Goal: Information Seeking & Learning: Learn about a topic

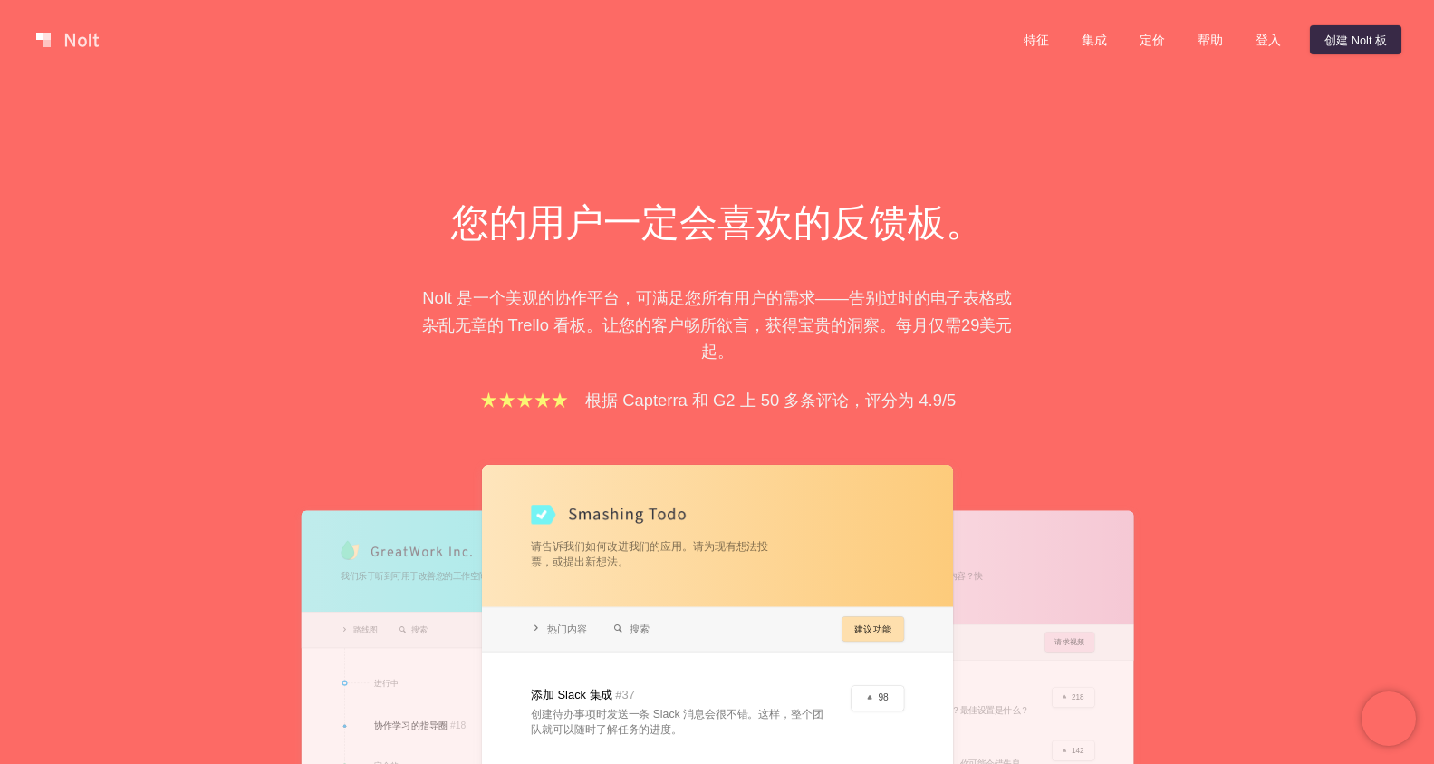
click at [1139, 479] on div "您的用户一定会喜欢的反馈板。 Nolt 是一个美观的协作平台，可满足您所有用户的需求——告别过时的电子表格或杂乱无章的 Trello 看板。让您的客户畅所欲言…" at bounding box center [717, 573] width 1434 height 986
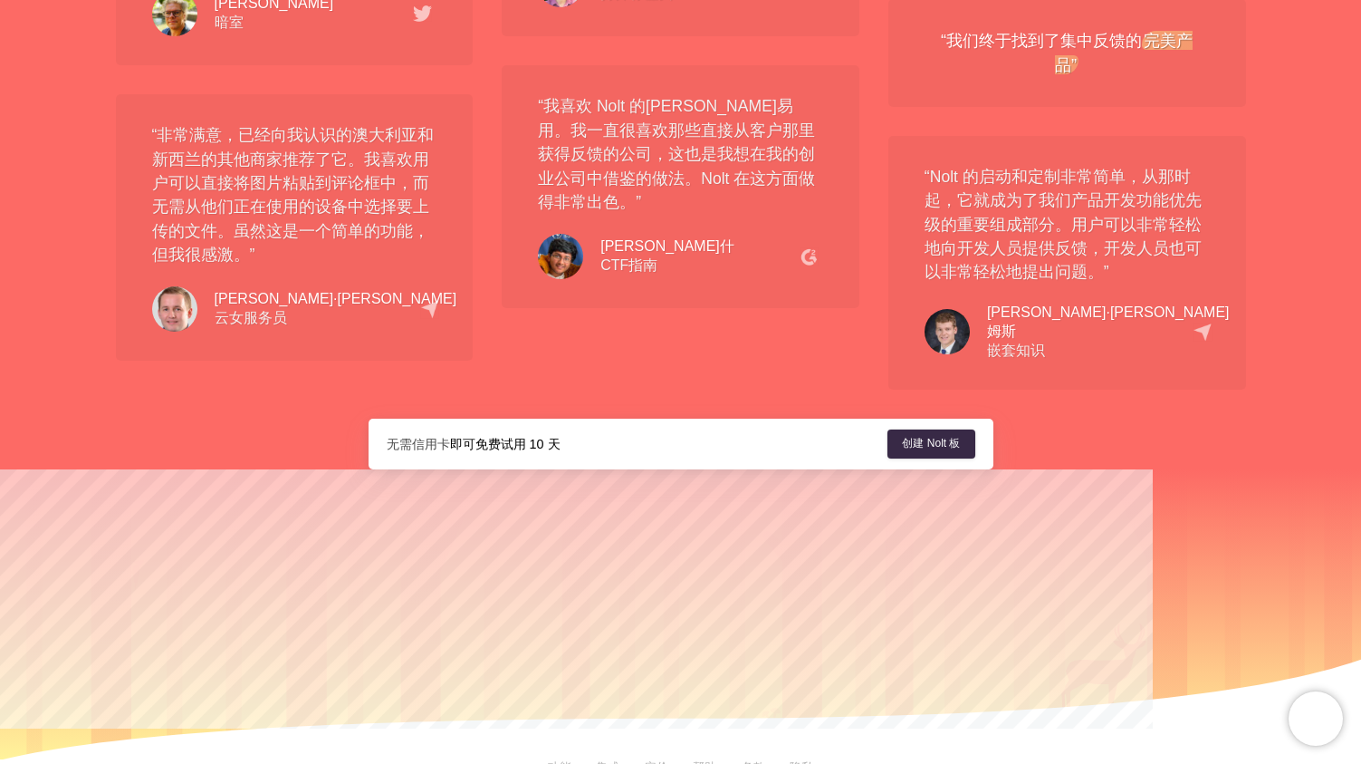
scroll to position [3144, 0]
click at [554, 759] on font "功能" at bounding box center [560, 766] width 24 height 14
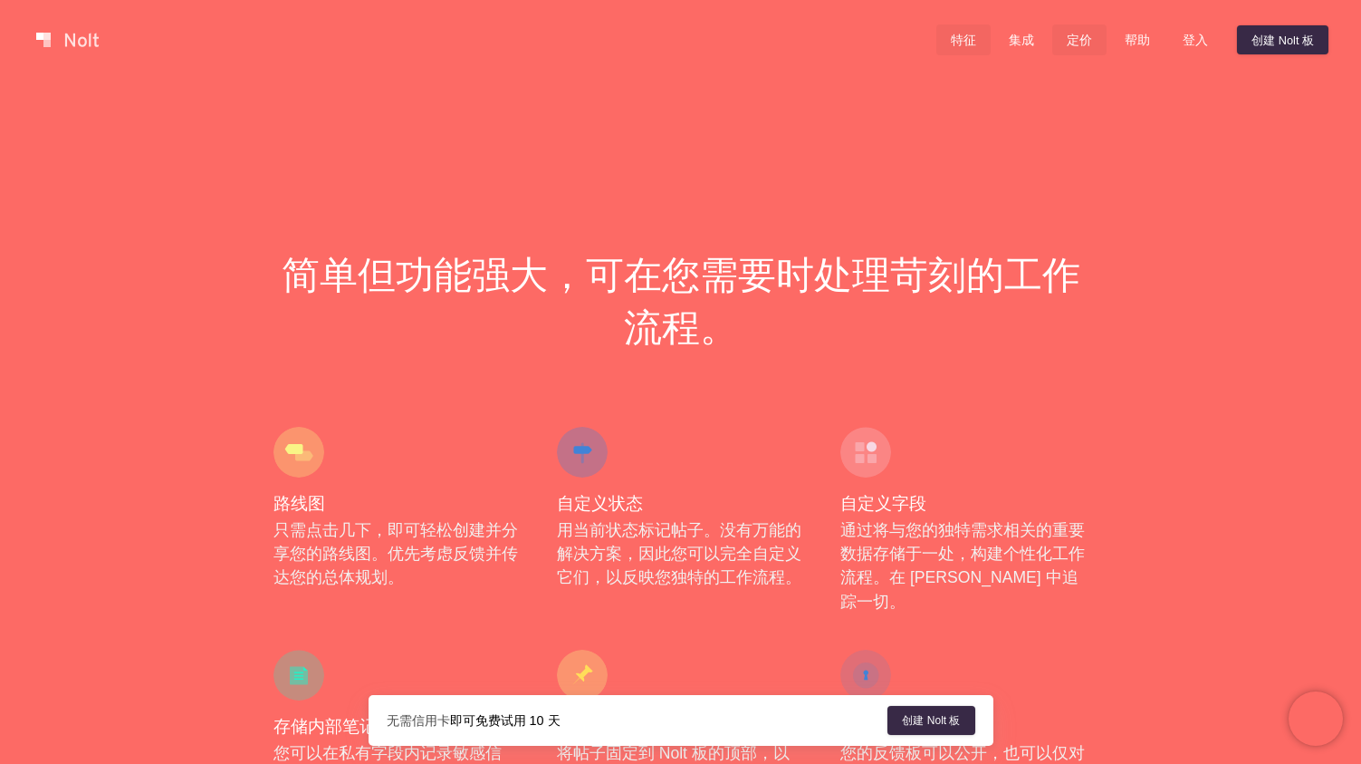
click at [1074, 38] on font "定价" at bounding box center [1079, 41] width 25 height 14
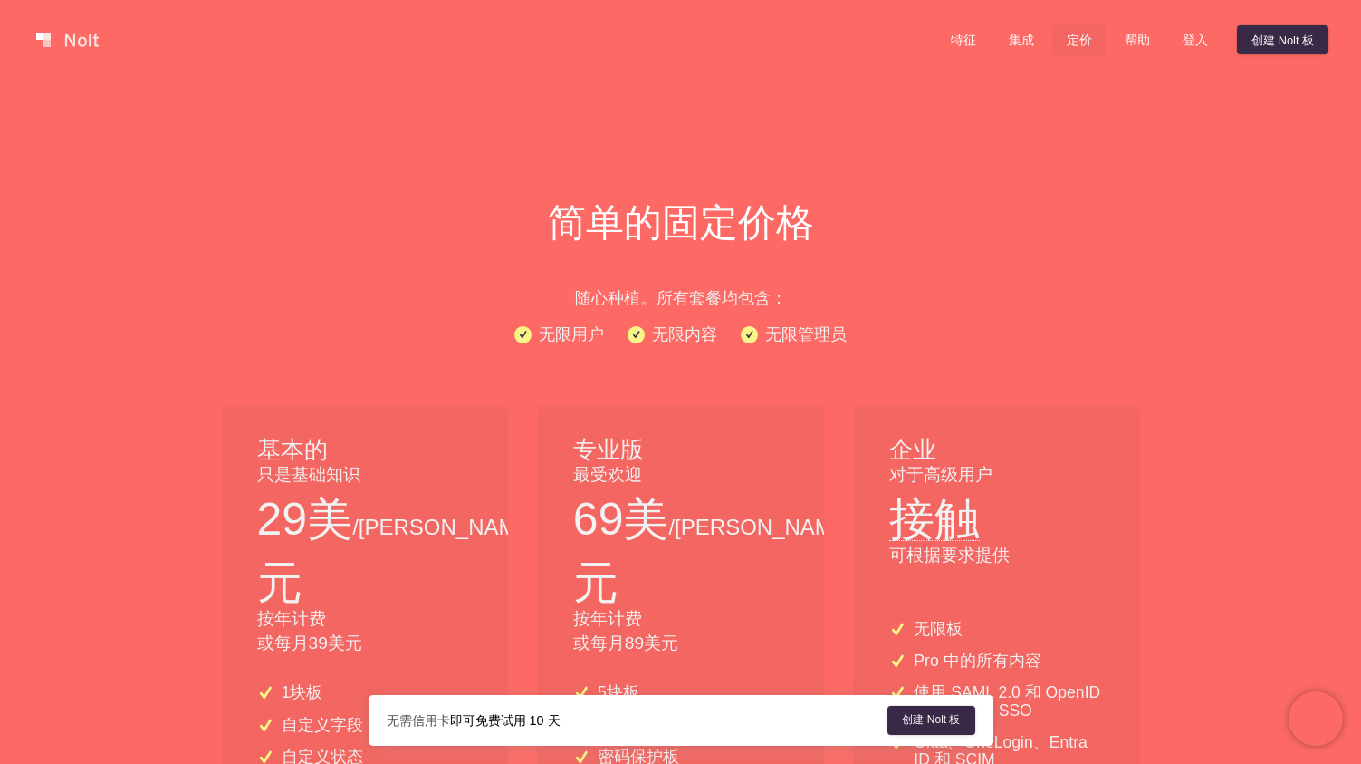
click at [81, 43] on link at bounding box center [67, 39] width 77 height 29
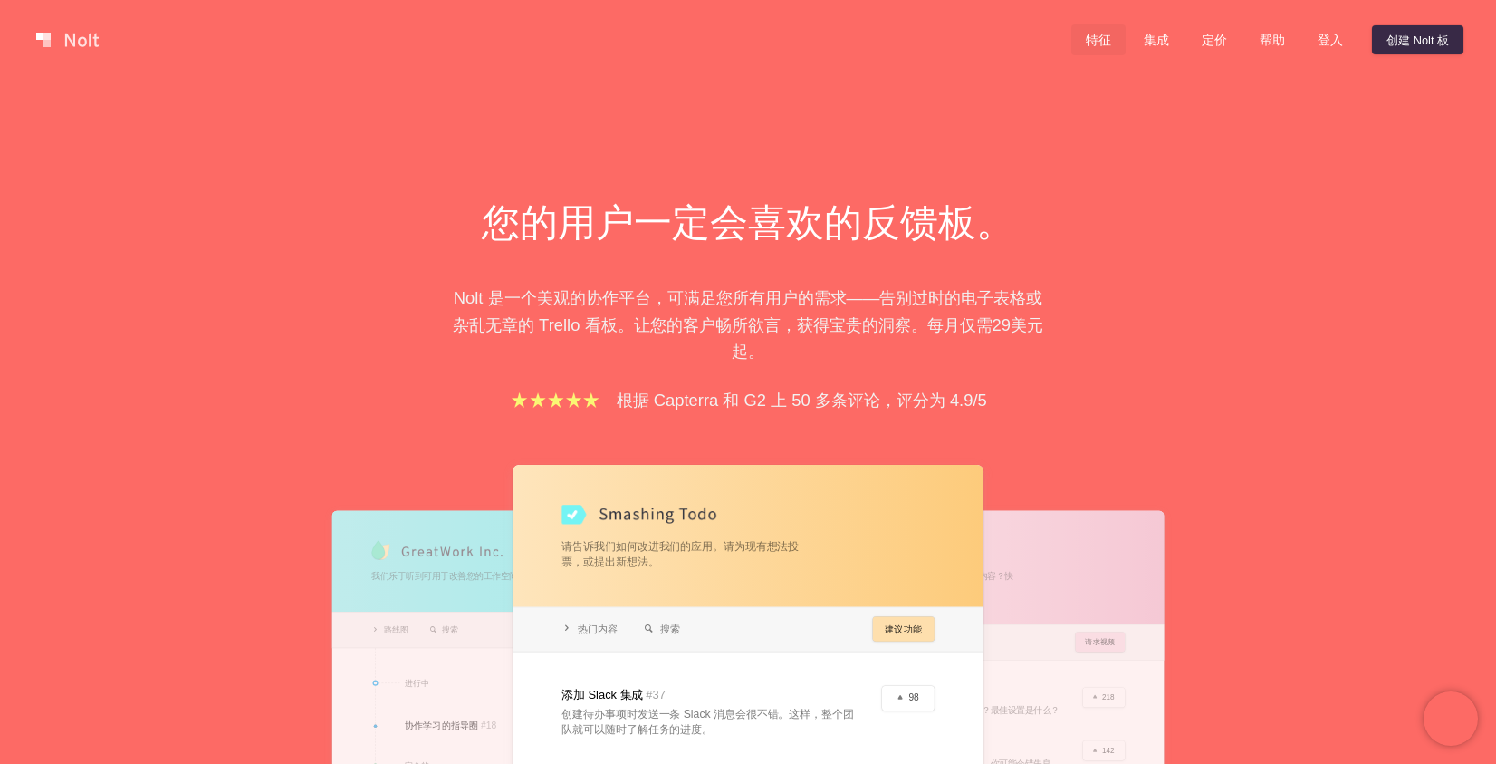
click at [1098, 43] on font "特征" at bounding box center [1098, 41] width 25 height 14
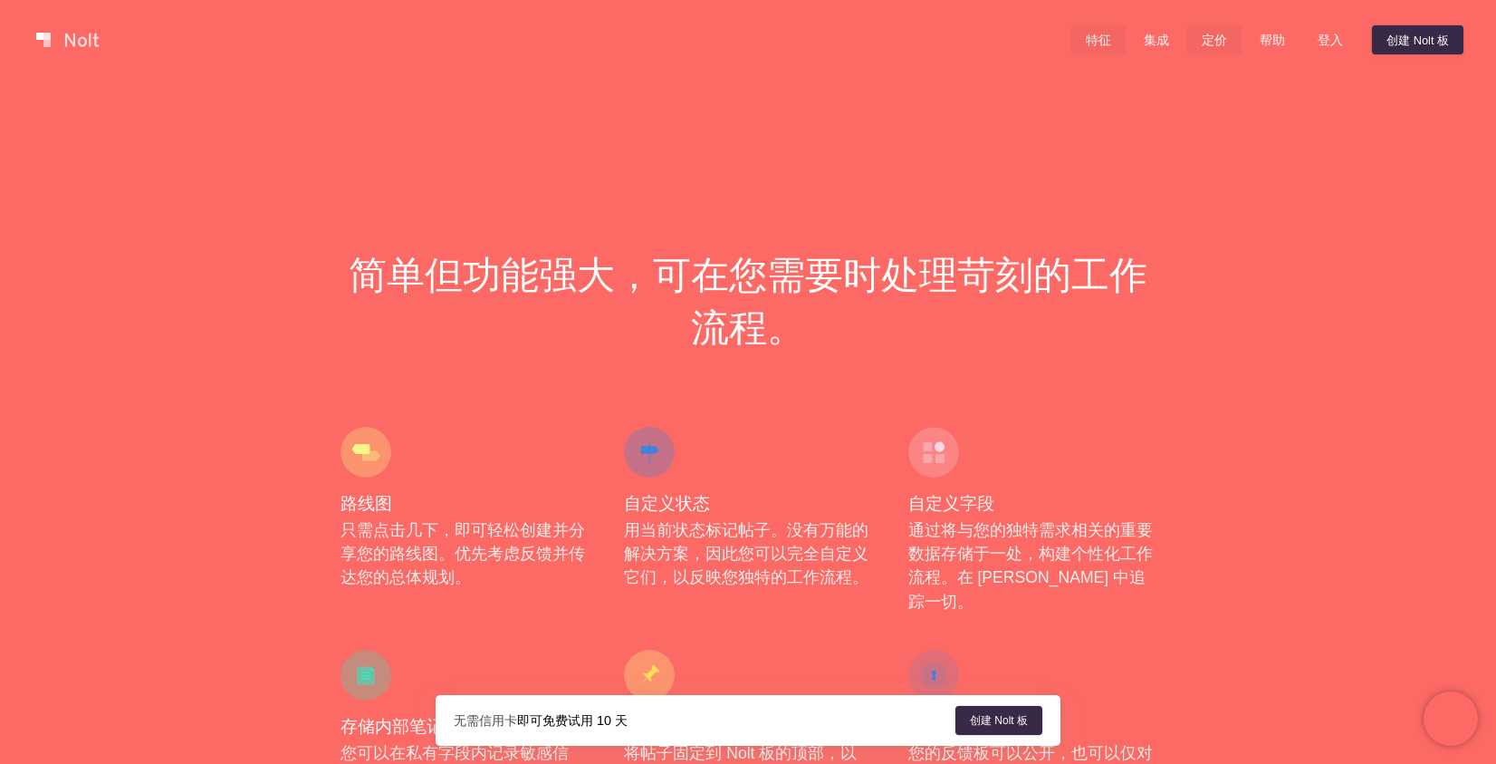
click at [1139, 42] on font "定价" at bounding box center [1214, 41] width 25 height 14
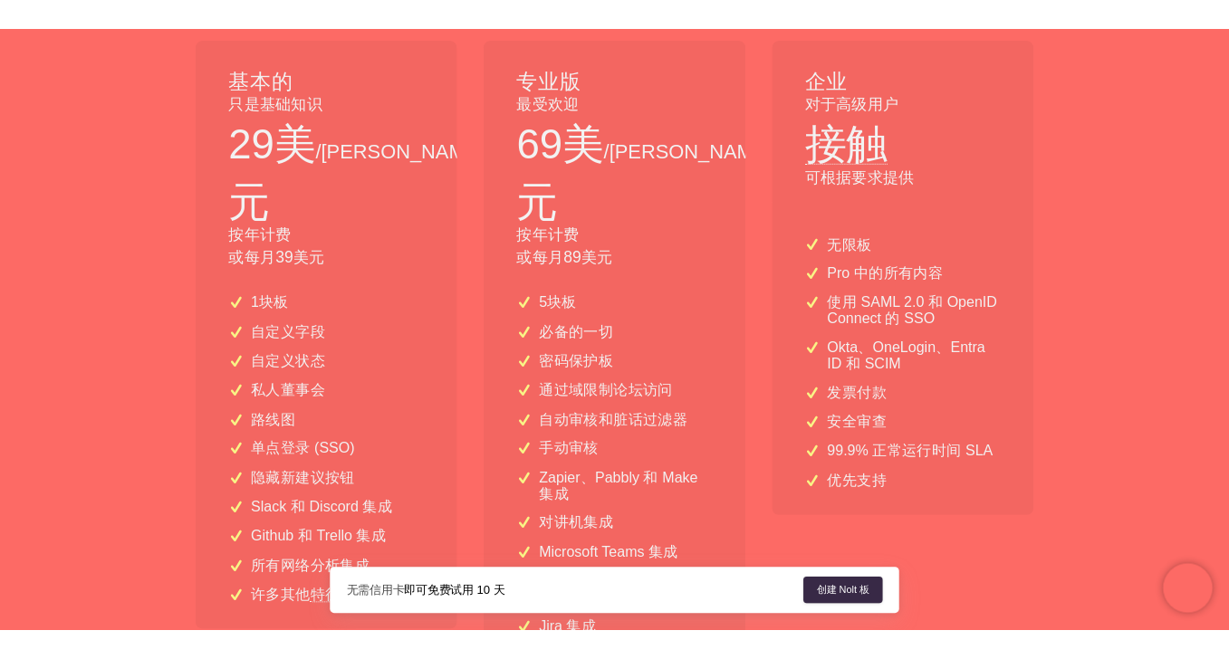
scroll to position [389, 0]
